Goal: Task Accomplishment & Management: Complete application form

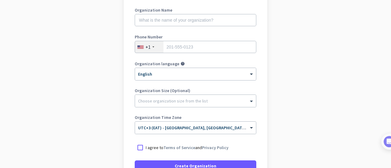
scroll to position [85, 0]
click at [244, 119] on label "Organization Time Zone" at bounding box center [195, 117] width 121 height 4
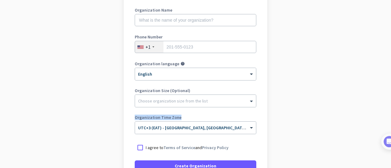
click at [244, 119] on label "Organization Time Zone" at bounding box center [195, 117] width 121 height 4
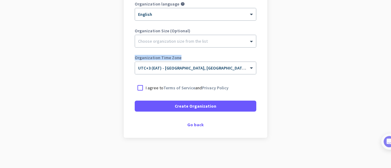
scroll to position [0, 0]
